Goal: Task Accomplishment & Management: Use online tool/utility

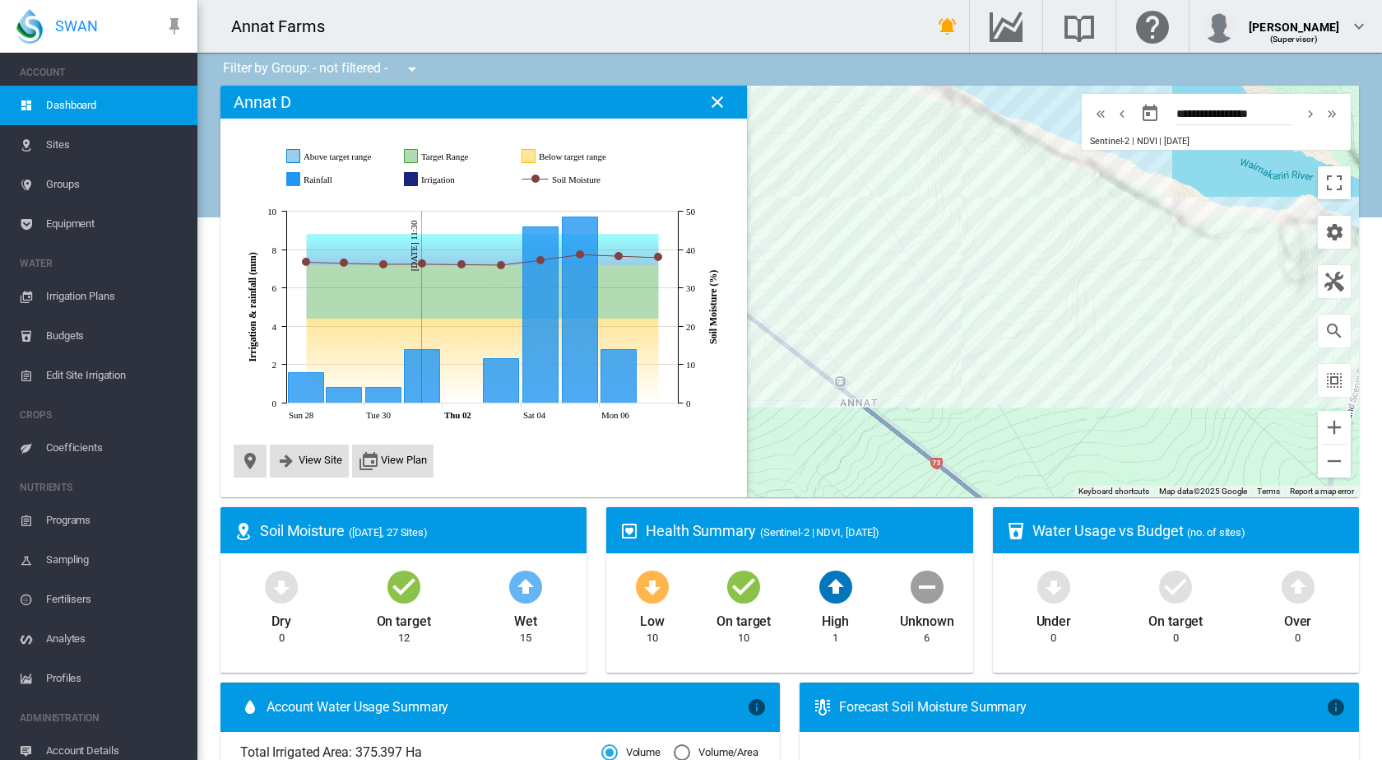
click at [86, 374] on span "Edit Site Irrigation" at bounding box center [115, 374] width 138 height 39
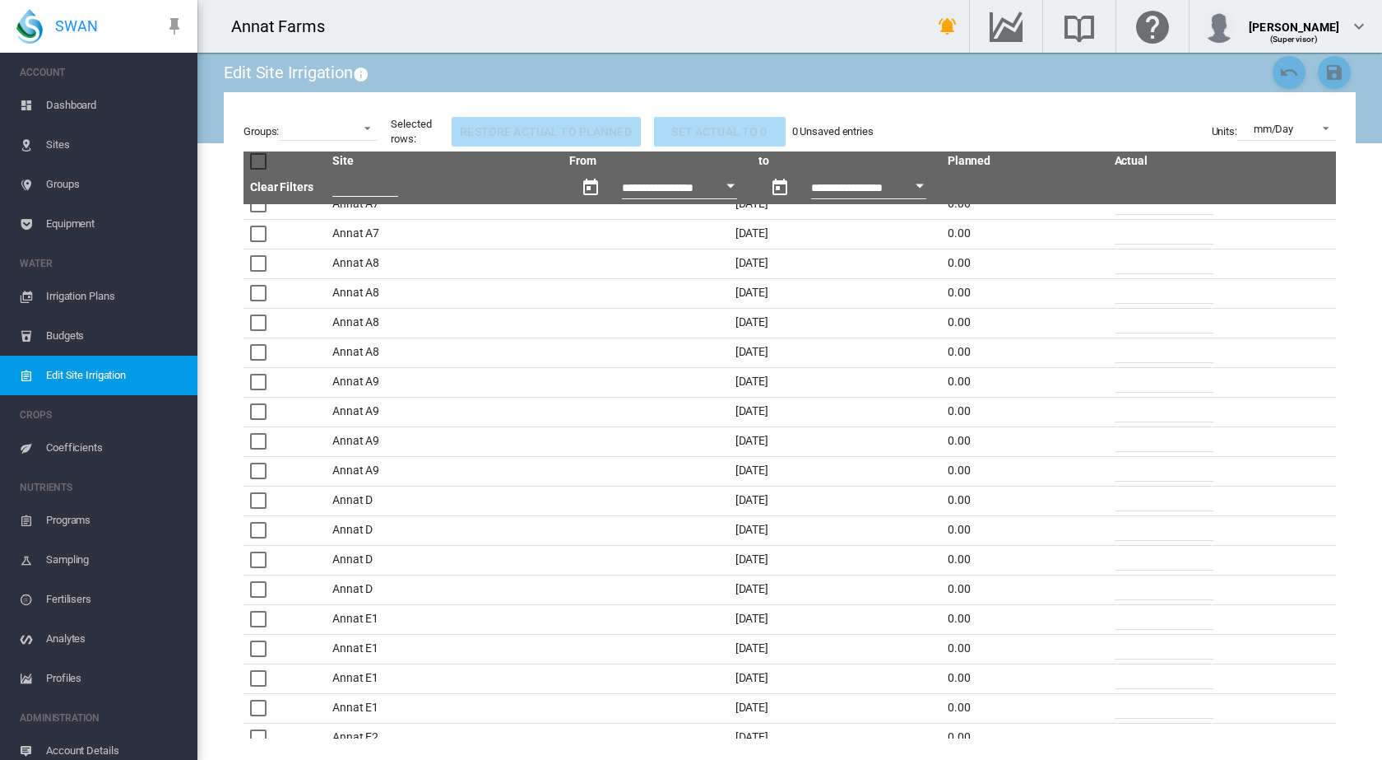
scroll to position [1152, 0]
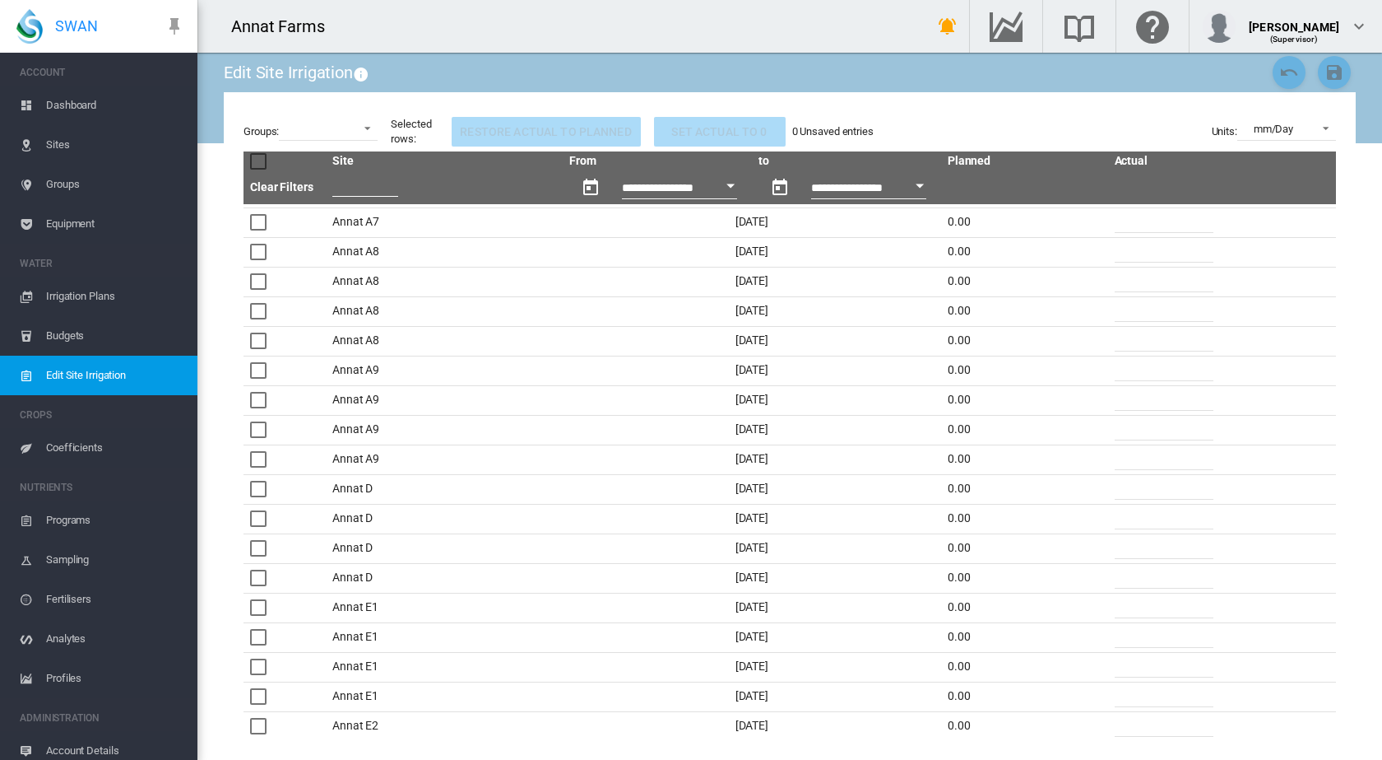
click at [1115, 578] on input "*" at bounding box center [1164, 576] width 99 height 25
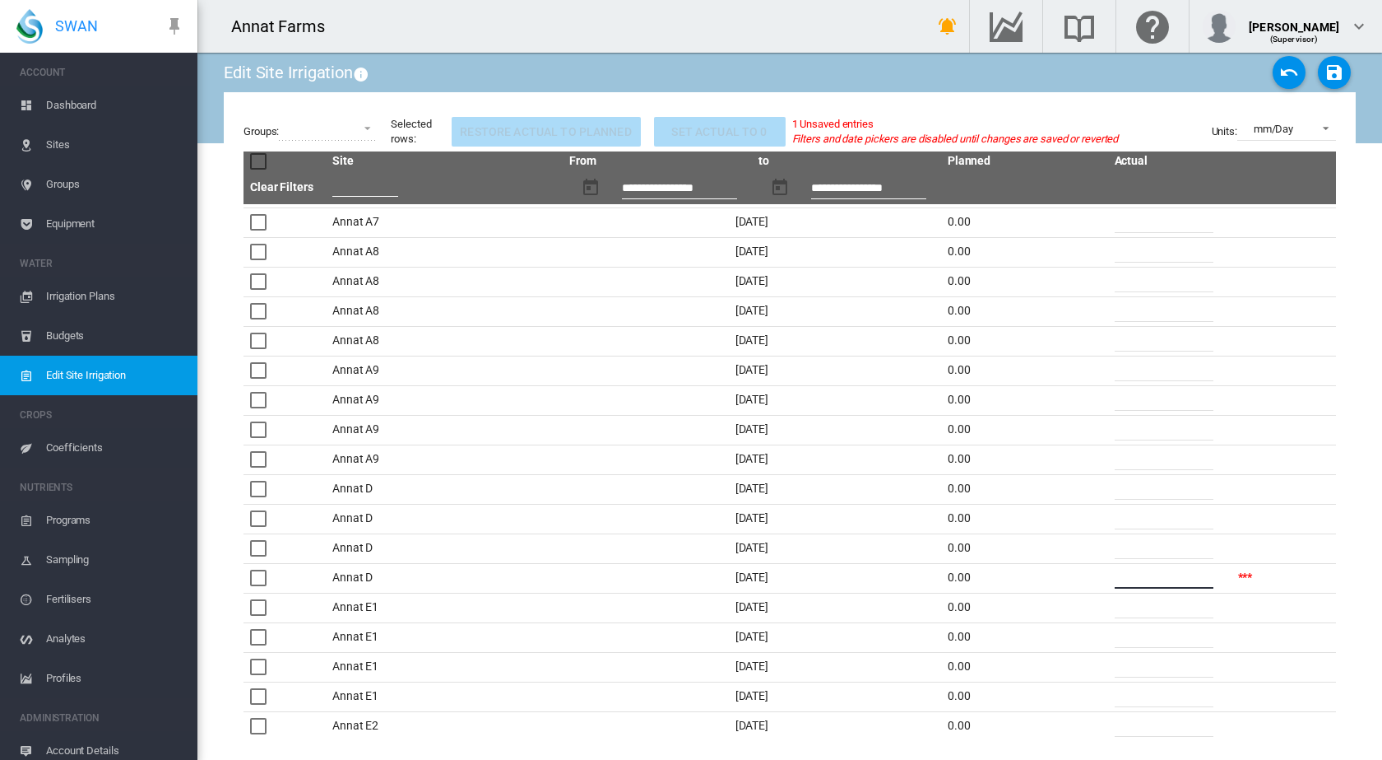
type input "*"
type input "**"
click at [1333, 72] on md-icon "icon-content-save" at bounding box center [1335, 73] width 20 height 20
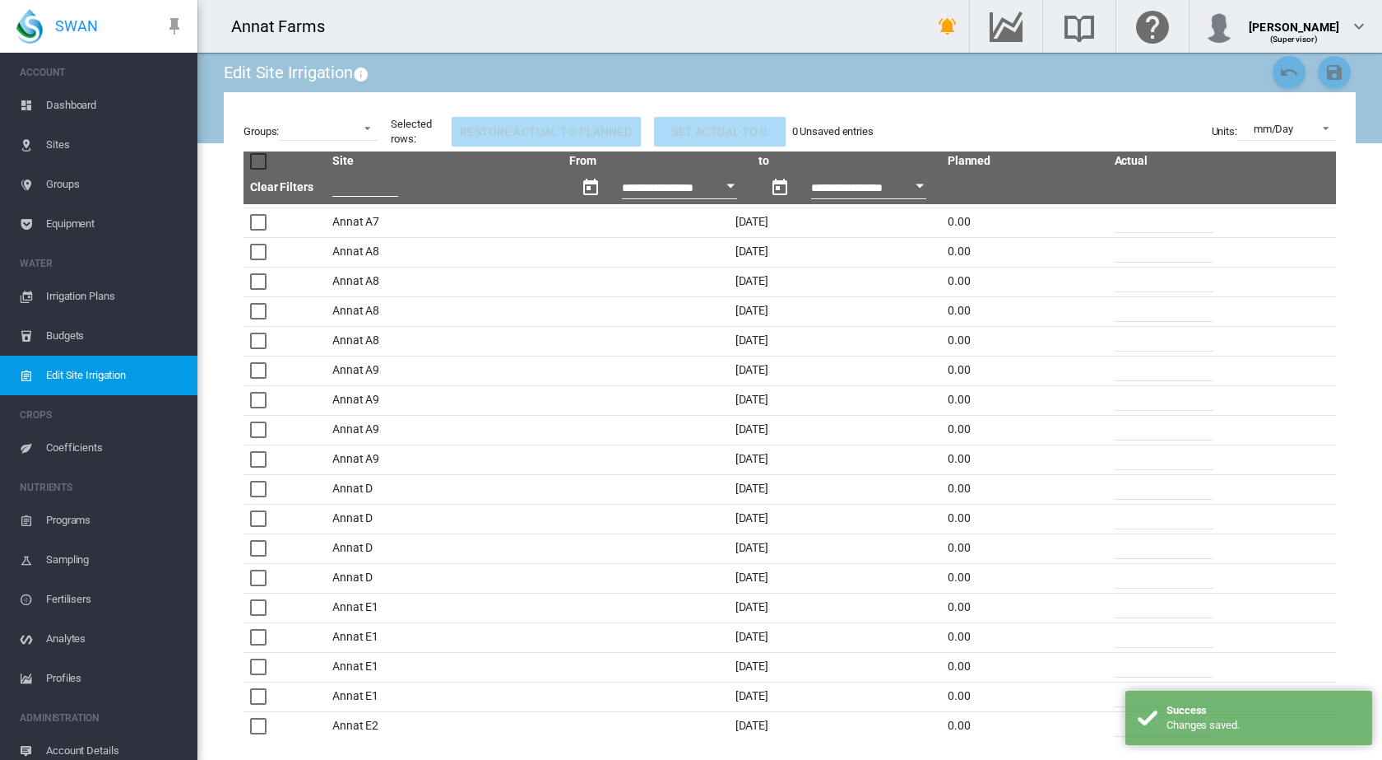
click at [84, 107] on span "Dashboard" at bounding box center [115, 105] width 138 height 39
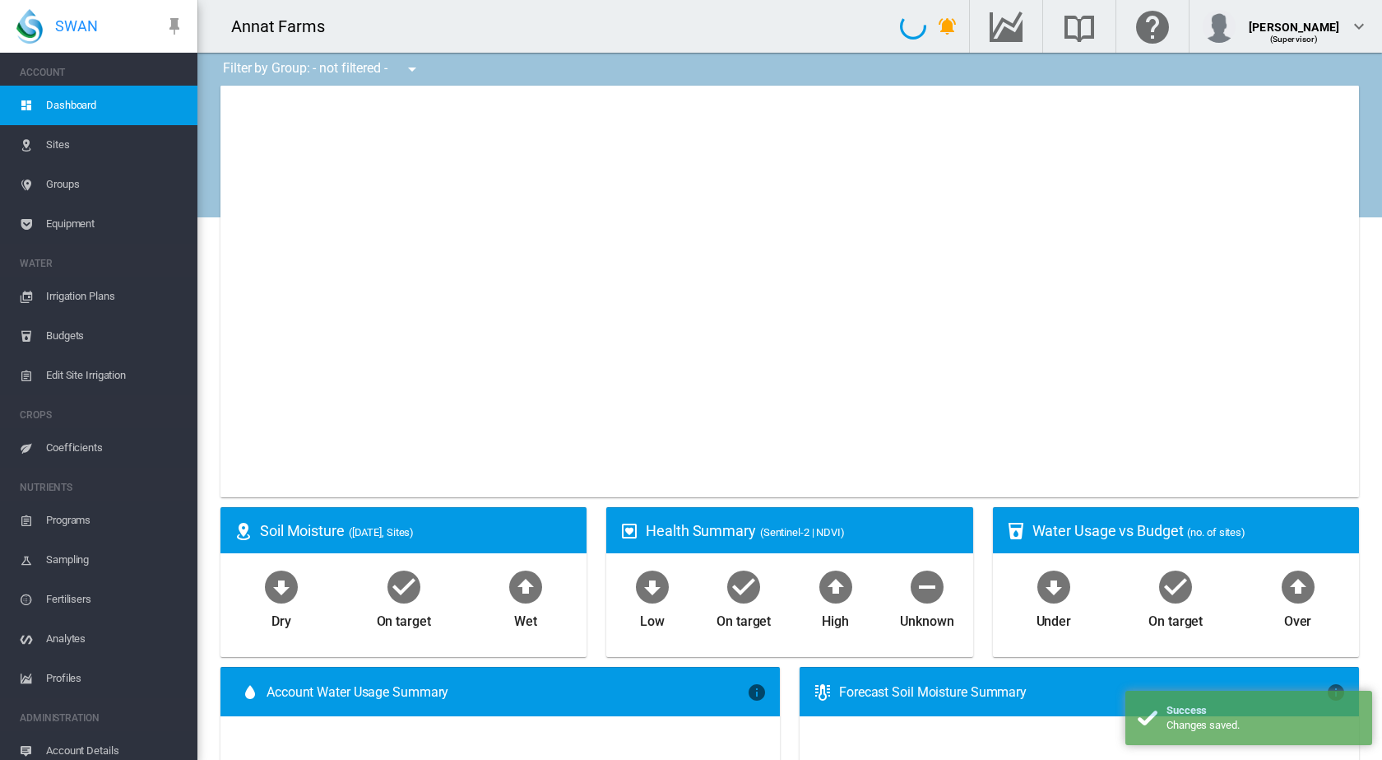
type input "**********"
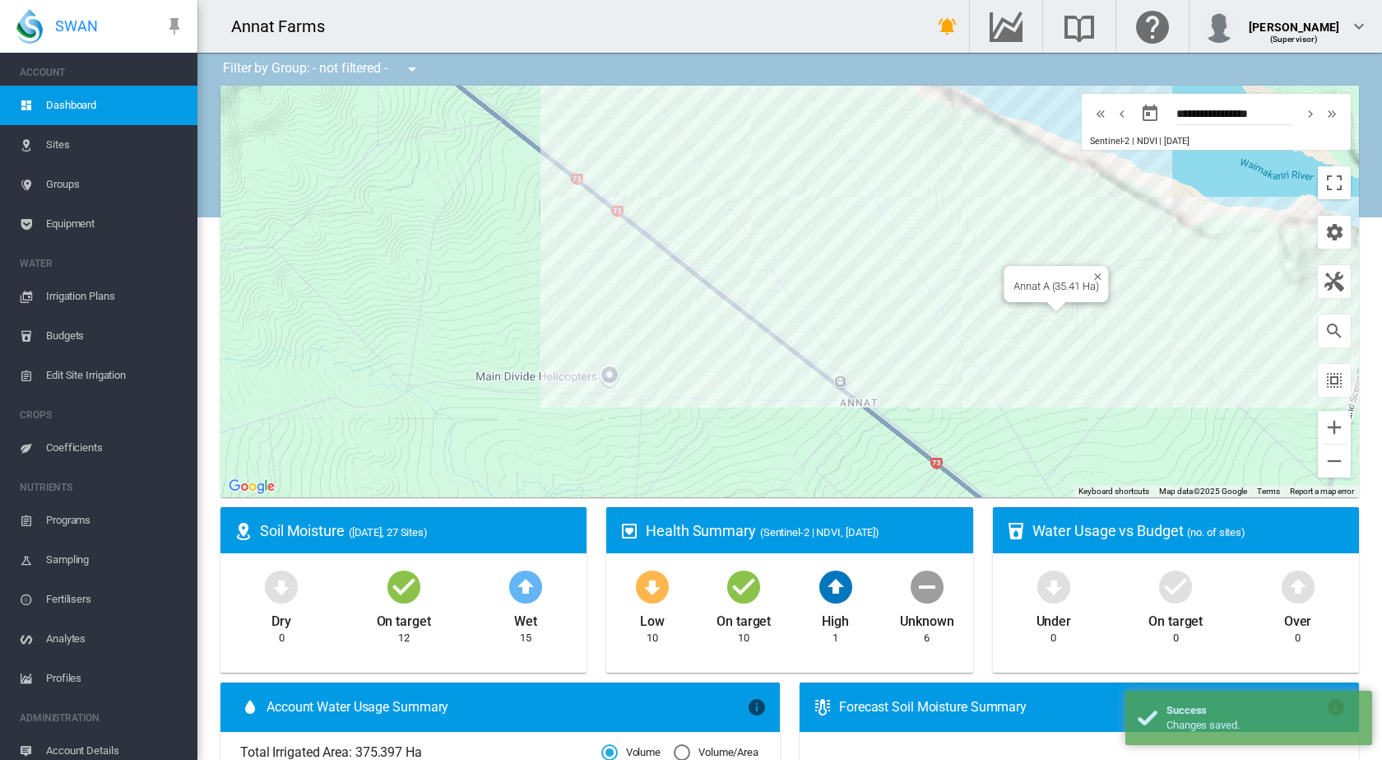
click at [1080, 312] on div "Annat A (35.41 Ha)" at bounding box center [790, 291] width 1139 height 411
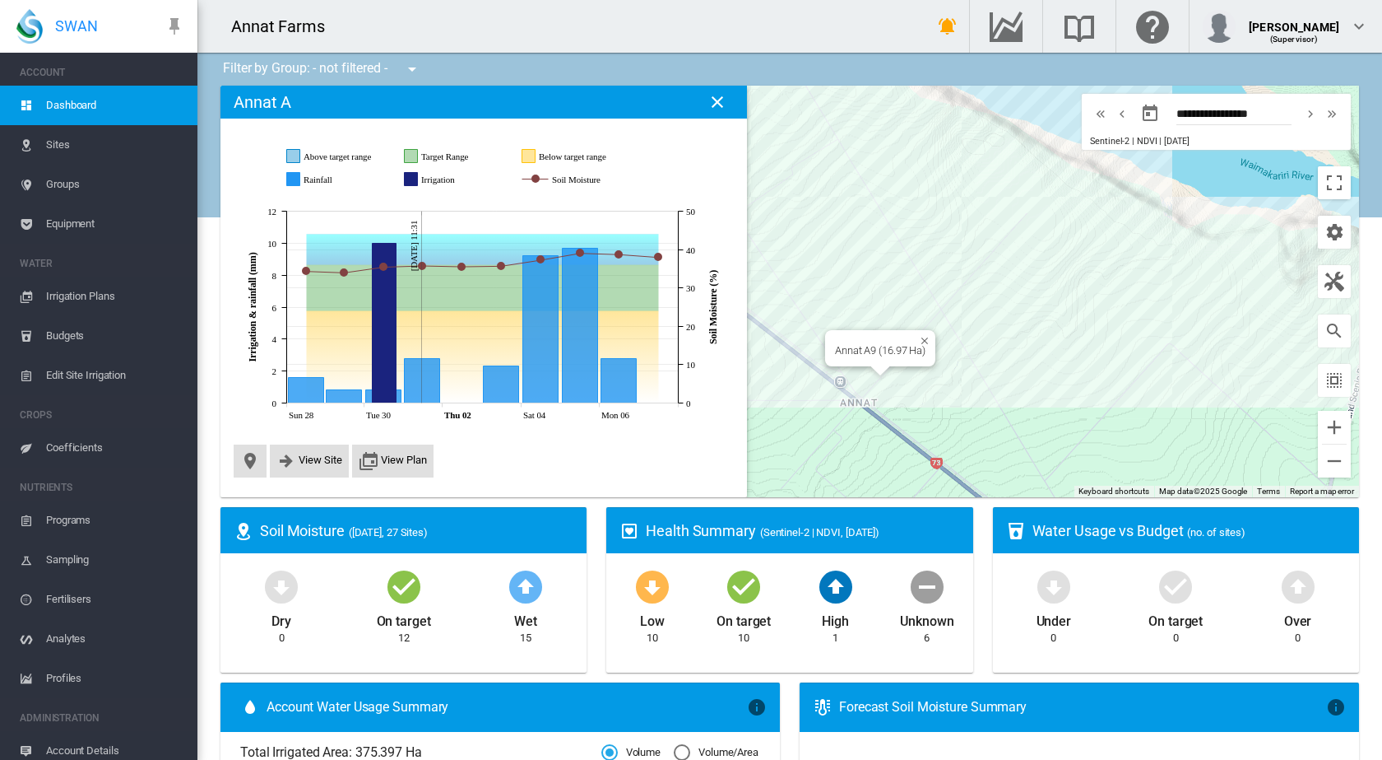
click at [863, 374] on div "Annat A9 (16.97 Ha)" at bounding box center [790, 291] width 1139 height 411
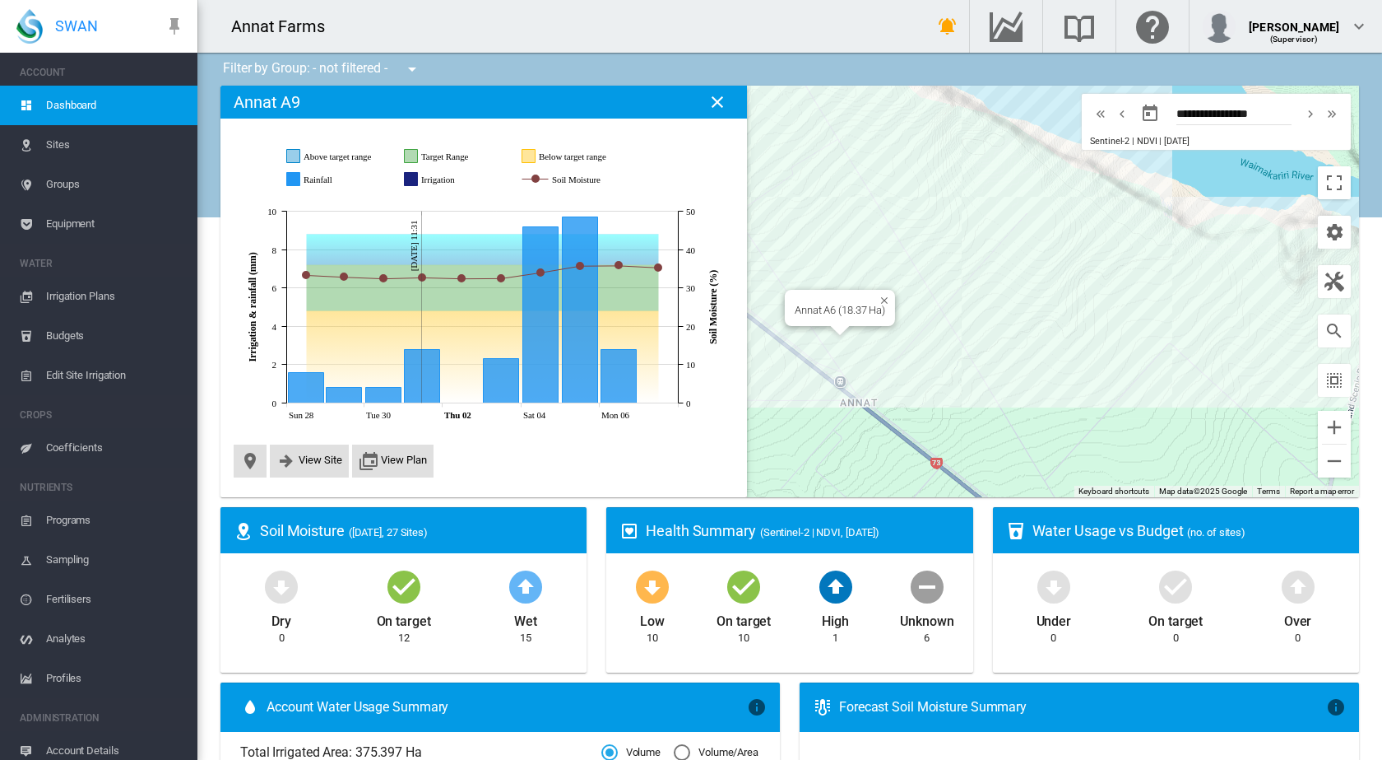
click at [819, 309] on div "Annat A6 (18.37 Ha)" at bounding box center [840, 310] width 91 height 12
click at [874, 282] on div "Annat A7 (14.79 Ha)" at bounding box center [790, 291] width 1139 height 411
click at [969, 332] on div "Annat W5 (13.29 Ha)" at bounding box center [790, 291] width 1139 height 411
